Goal: Information Seeking & Learning: Learn about a topic

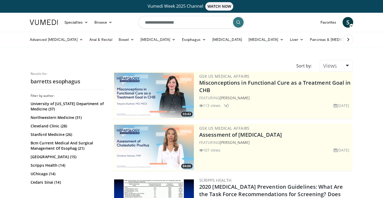
click at [348, 41] on icon at bounding box center [347, 39] width 5 height 5
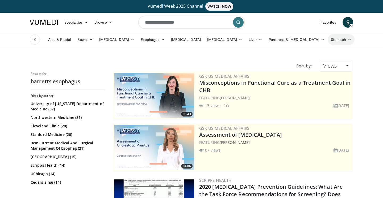
click at [347, 40] on icon at bounding box center [349, 40] width 4 height 4
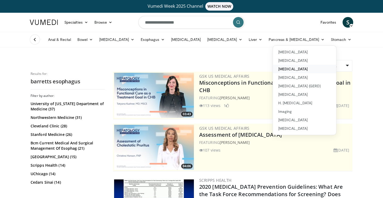
click at [273, 68] on link "[MEDICAL_DATA]" at bounding box center [304, 69] width 63 height 9
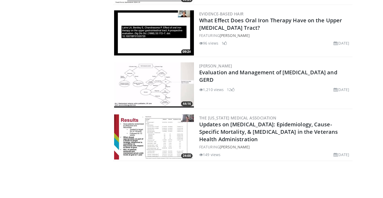
scroll to position [167, 0]
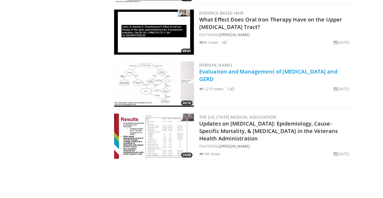
click at [268, 71] on link "Evaluation and Management of [MEDICAL_DATA] and GERD" at bounding box center [268, 75] width 138 height 15
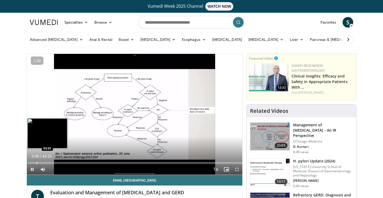
click at [37, 163] on div "Progress Bar" at bounding box center [37, 163] width 1 height 2
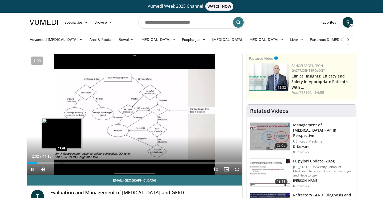
click at [62, 163] on div "Progress Bar" at bounding box center [62, 163] width 1 height 2
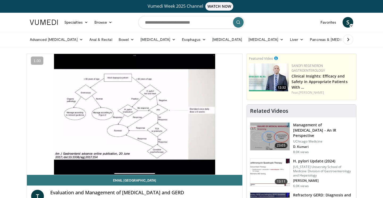
click at [103, 162] on div "10 seconds Tap to unmute" at bounding box center [134, 114] width 215 height 121
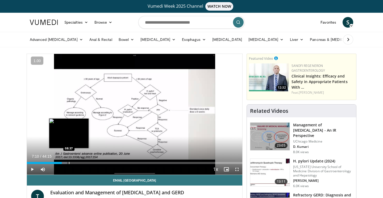
click at [69, 163] on div "Progress Bar" at bounding box center [69, 163] width 1 height 2
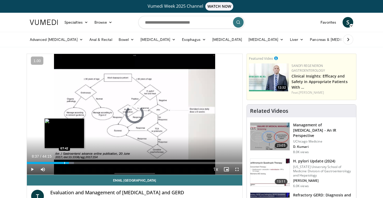
click at [64, 163] on div "Progress Bar" at bounding box center [64, 163] width 1 height 2
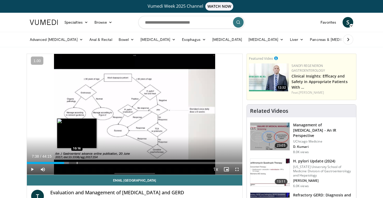
click at [77, 163] on div "Progress Bar" at bounding box center [77, 163] width 1 height 2
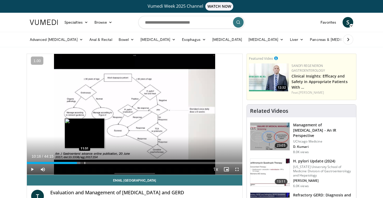
click at [85, 163] on div "Progress Bar" at bounding box center [85, 163] width 1 height 2
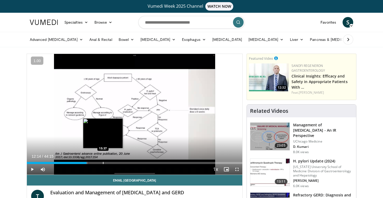
click at [103, 163] on div "Progress Bar" at bounding box center [103, 163] width 1 height 2
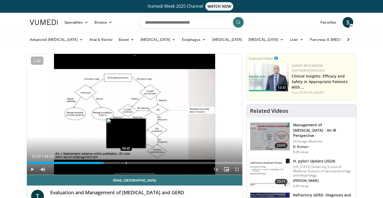
click at [126, 162] on div "Progress Bar" at bounding box center [126, 163] width 1 height 2
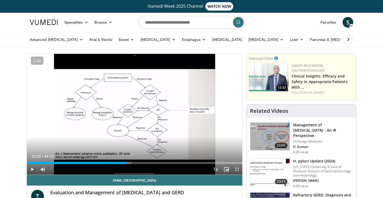
click at [157, 19] on input "Search topics, interventions" at bounding box center [191, 22] width 106 height 13
type input "**********"
